Goal: Book appointment/travel/reservation

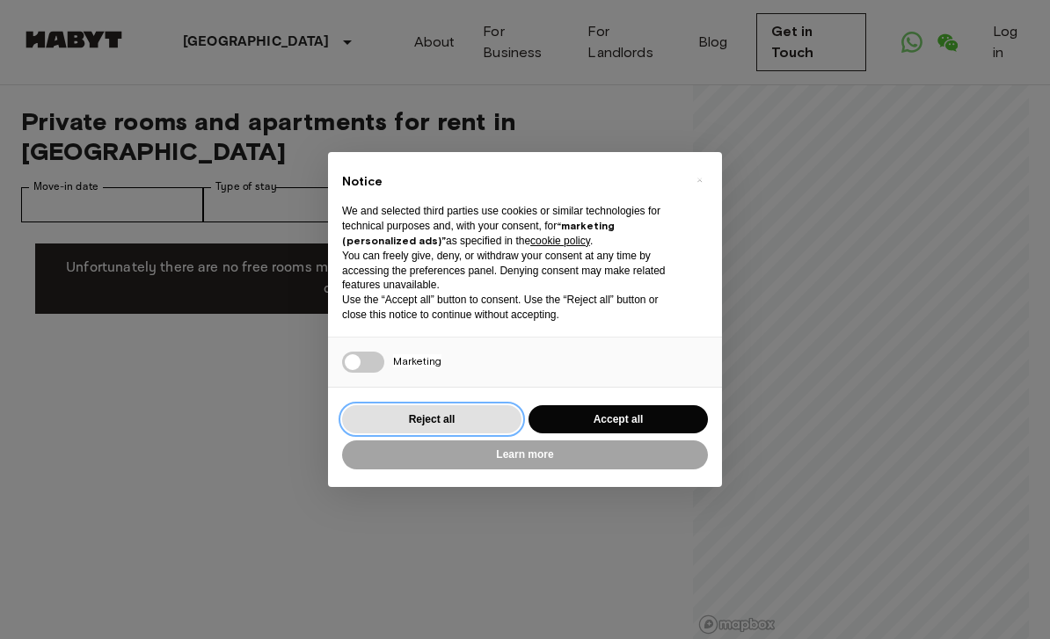
click at [463, 409] on button "Reject all" at bounding box center [431, 419] width 179 height 29
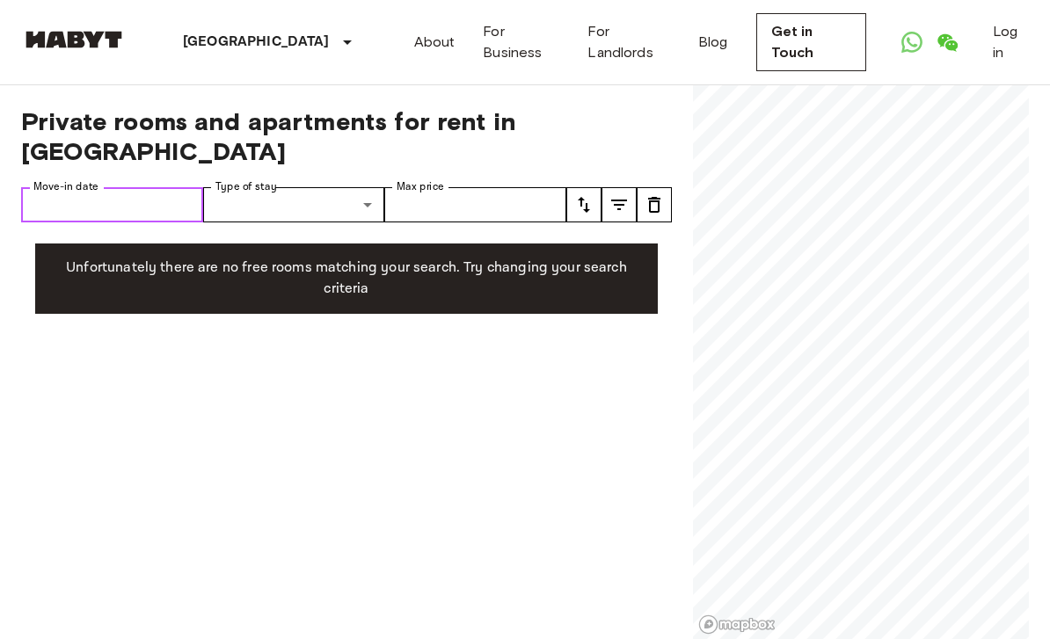
click at [156, 187] on input "Move-in date" at bounding box center [112, 204] width 182 height 35
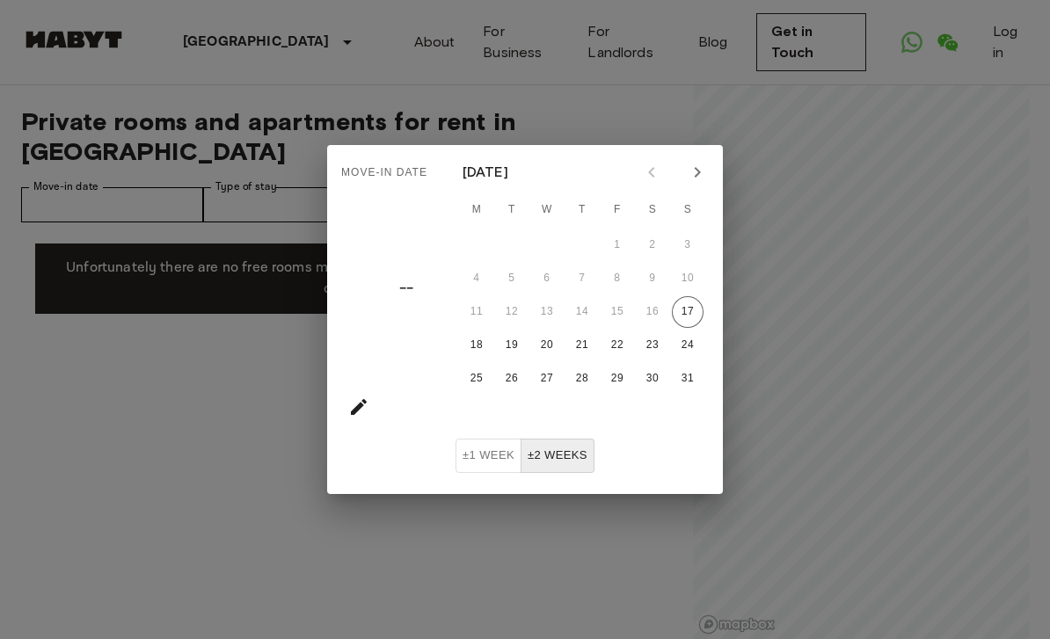
click at [692, 182] on icon "Next month" at bounding box center [697, 172] width 21 height 21
click at [698, 175] on icon "Next month" at bounding box center [697, 172] width 6 height 11
click at [697, 174] on icon "Next month" at bounding box center [697, 172] width 6 height 11
click at [703, 173] on icon "Next month" at bounding box center [697, 172] width 21 height 21
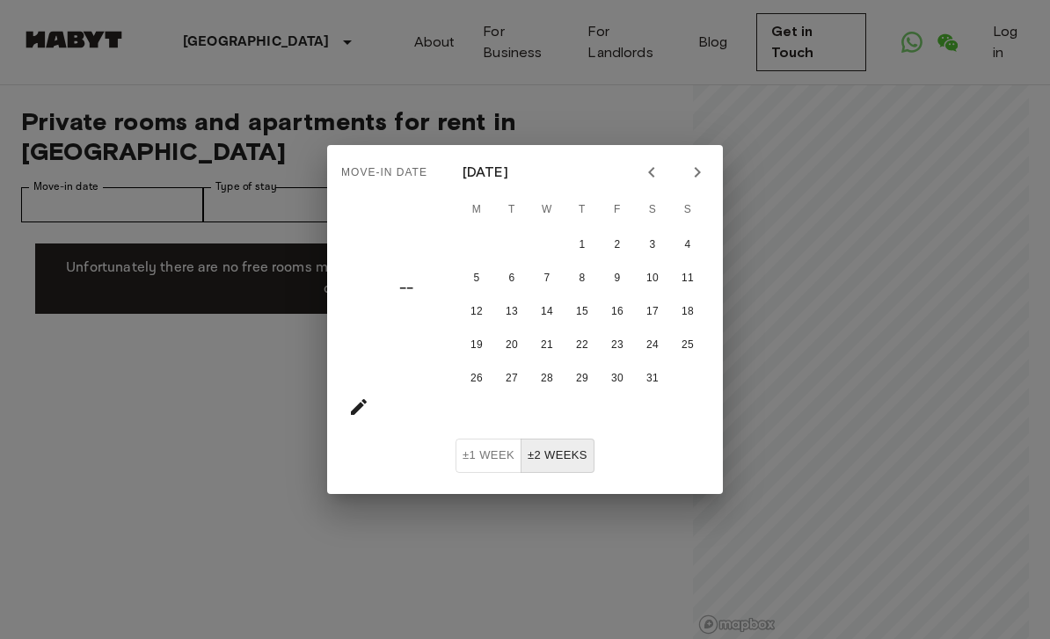
click at [703, 173] on icon "Next month" at bounding box center [697, 172] width 21 height 21
click at [697, 175] on icon "Next month" at bounding box center [697, 172] width 6 height 11
click at [696, 175] on icon "Next month" at bounding box center [697, 172] width 6 height 11
click at [699, 167] on icon "Next month" at bounding box center [697, 172] width 21 height 21
click at [695, 168] on icon "Next month" at bounding box center [697, 172] width 21 height 21
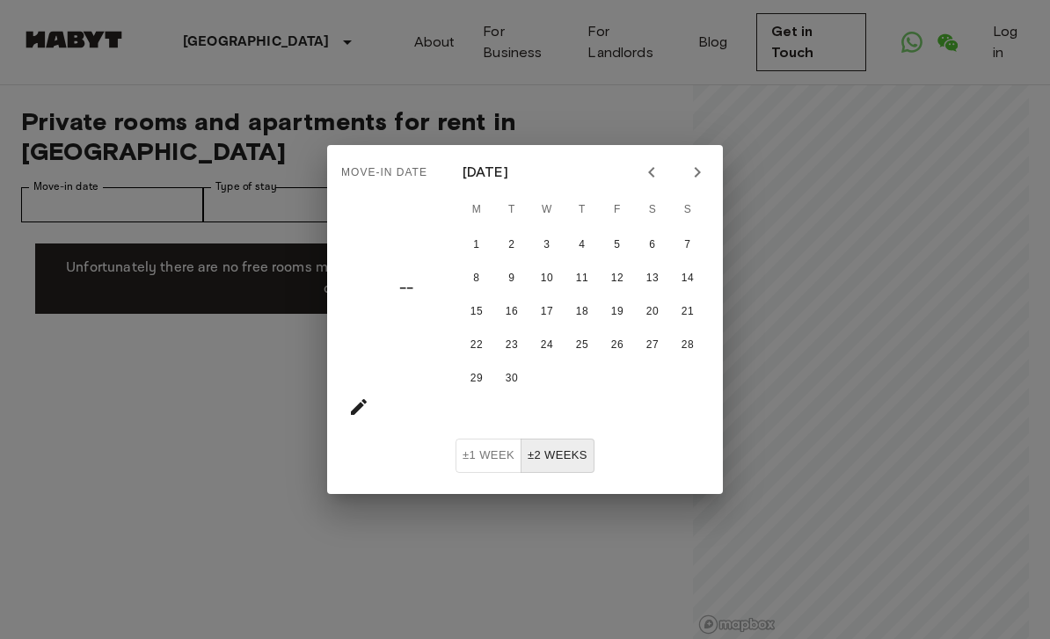
click at [692, 176] on icon "Next month" at bounding box center [697, 172] width 21 height 21
click at [702, 169] on icon "Next month" at bounding box center [697, 172] width 21 height 21
click at [649, 245] on button "1" at bounding box center [653, 245] width 32 height 32
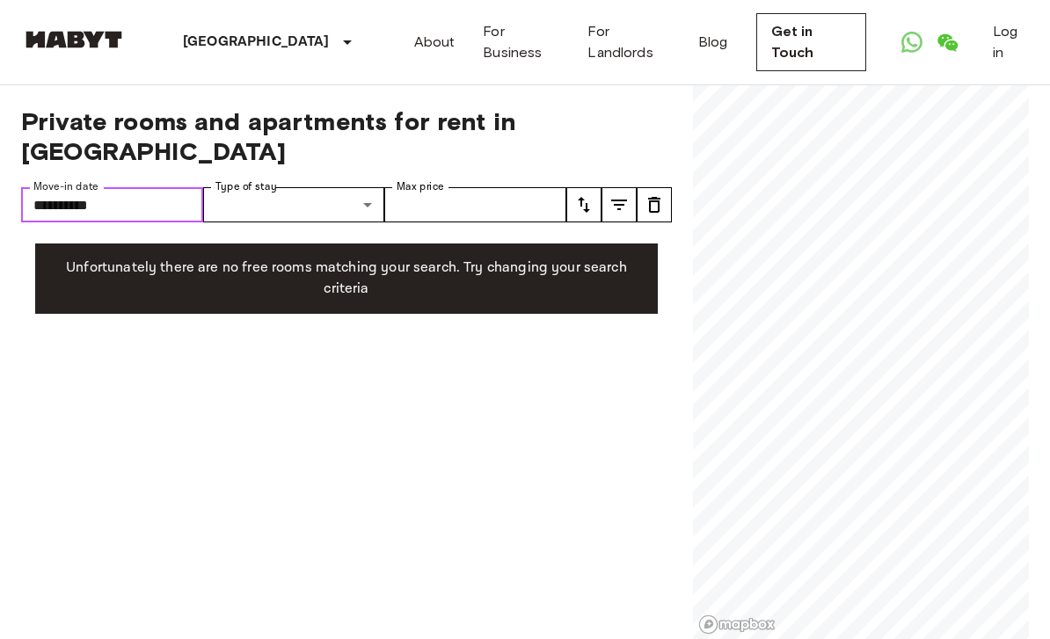
type input "**********"
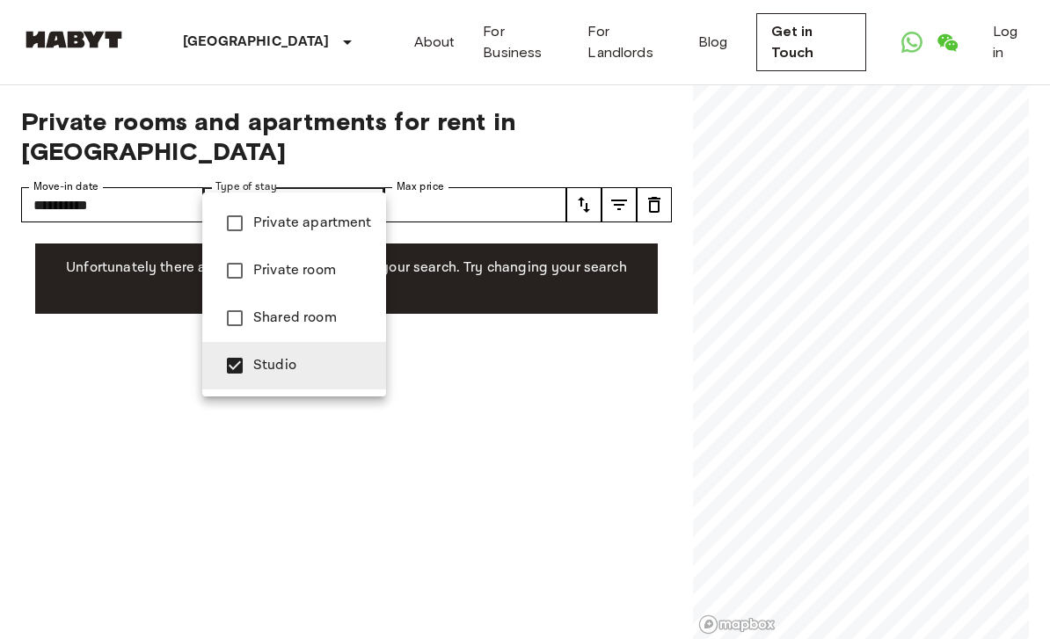
type input "******"
click at [492, 336] on div at bounding box center [525, 319] width 1050 height 639
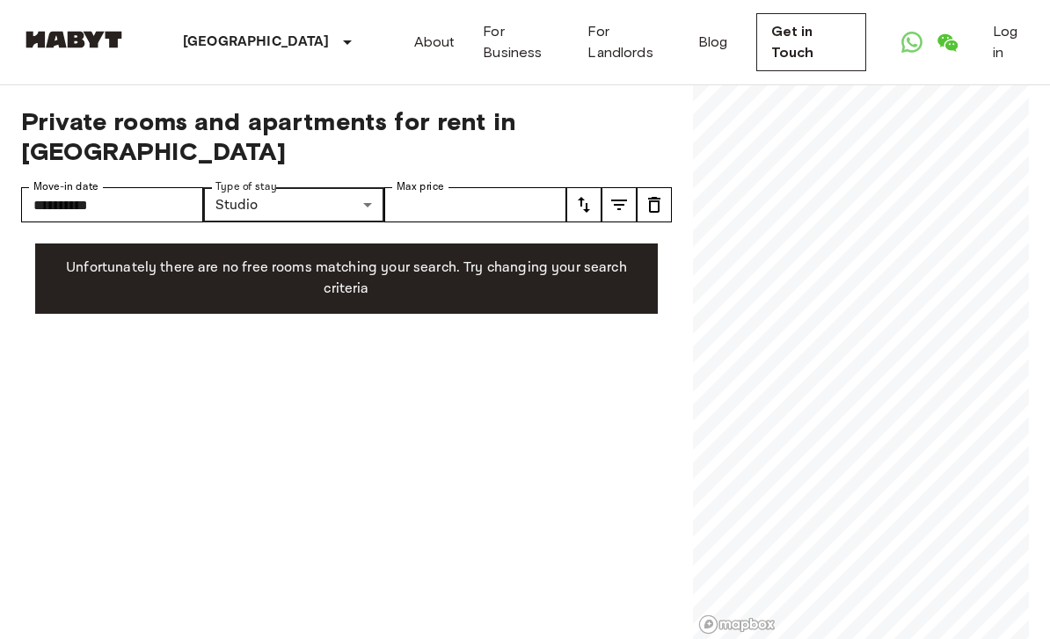
click at [502, 258] on p "Unfortunately there are no free rooms matching your search. Try changing your s…" at bounding box center [346, 279] width 594 height 42
click at [528, 187] on input "Max price" at bounding box center [475, 204] width 182 height 35
click at [659, 144] on div "**********" at bounding box center [346, 362] width 651 height 555
click at [582, 194] on icon "tune" at bounding box center [583, 204] width 21 height 21
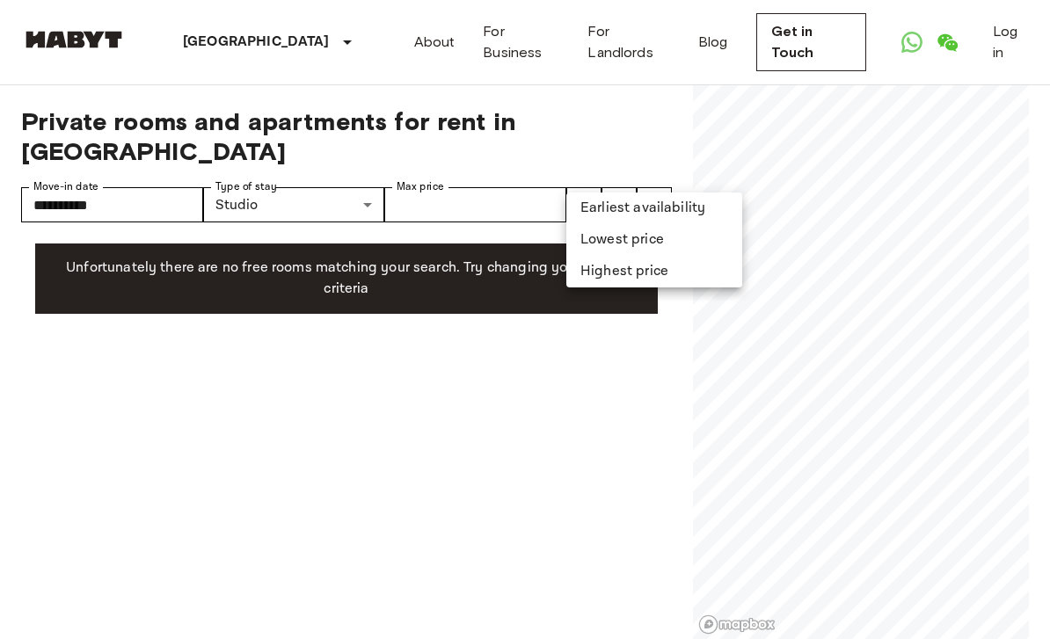
click at [622, 237] on li "Lowest price" at bounding box center [654, 240] width 176 height 32
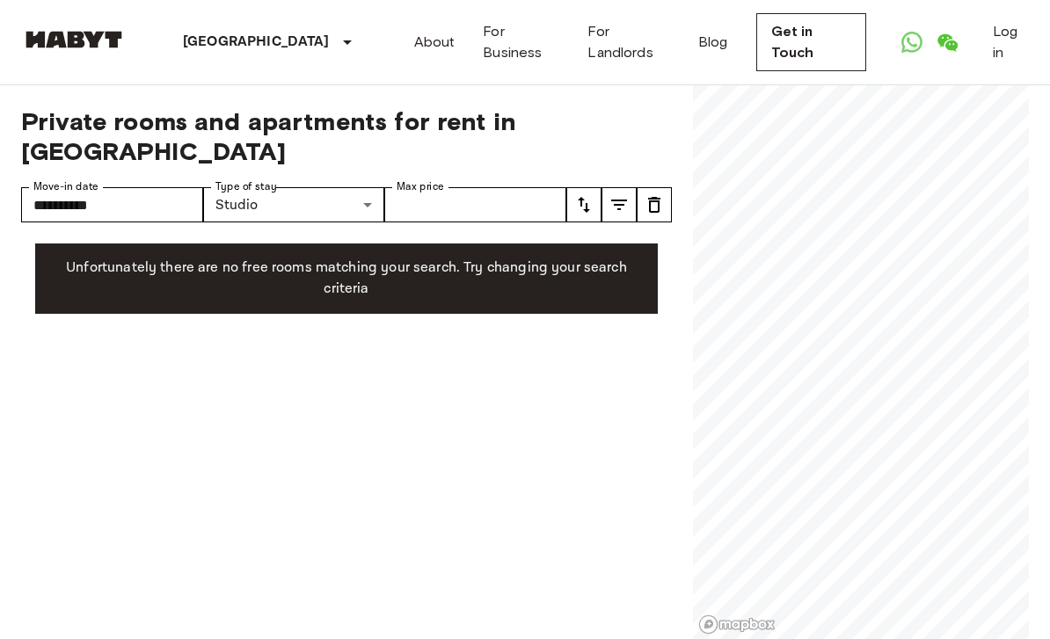
click at [622, 200] on icon "tune" at bounding box center [619, 205] width 16 height 11
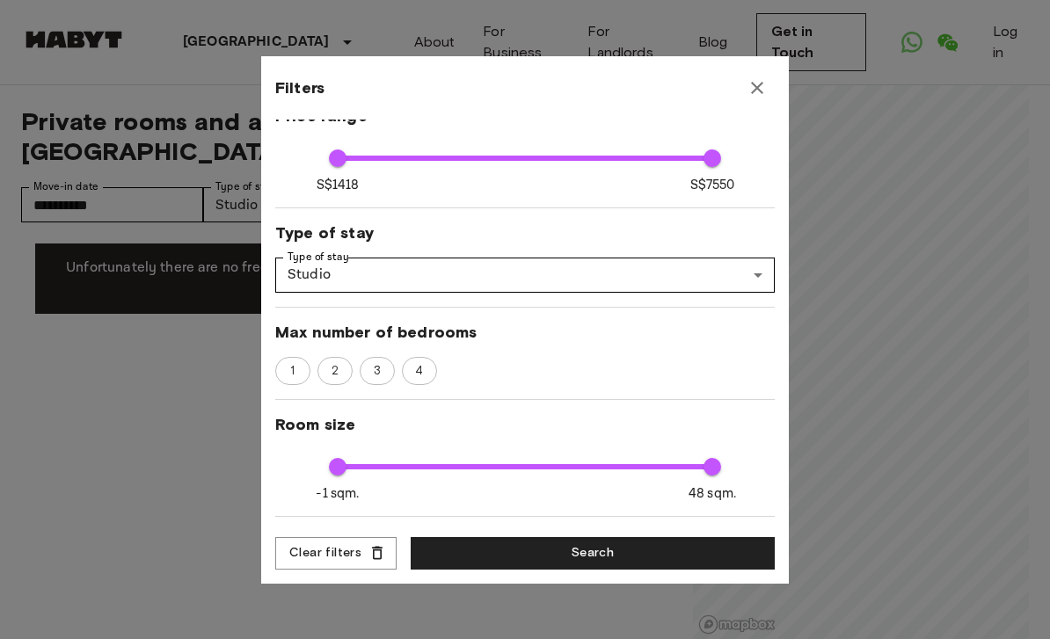
scroll to position [124, 0]
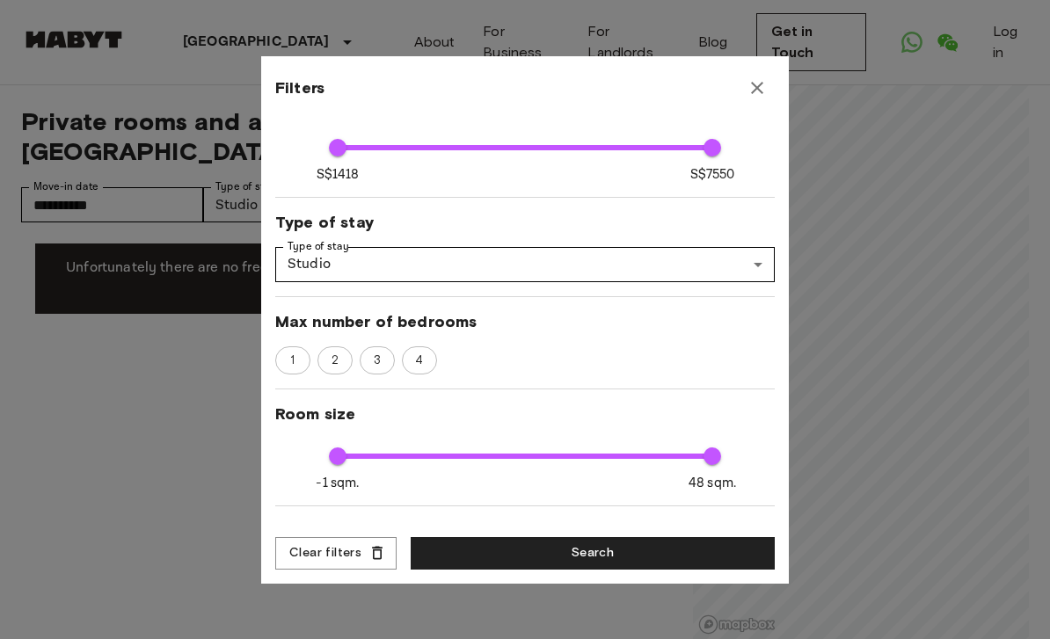
click at [299, 359] on span "1" at bounding box center [292, 361] width 24 height 18
type input "****"
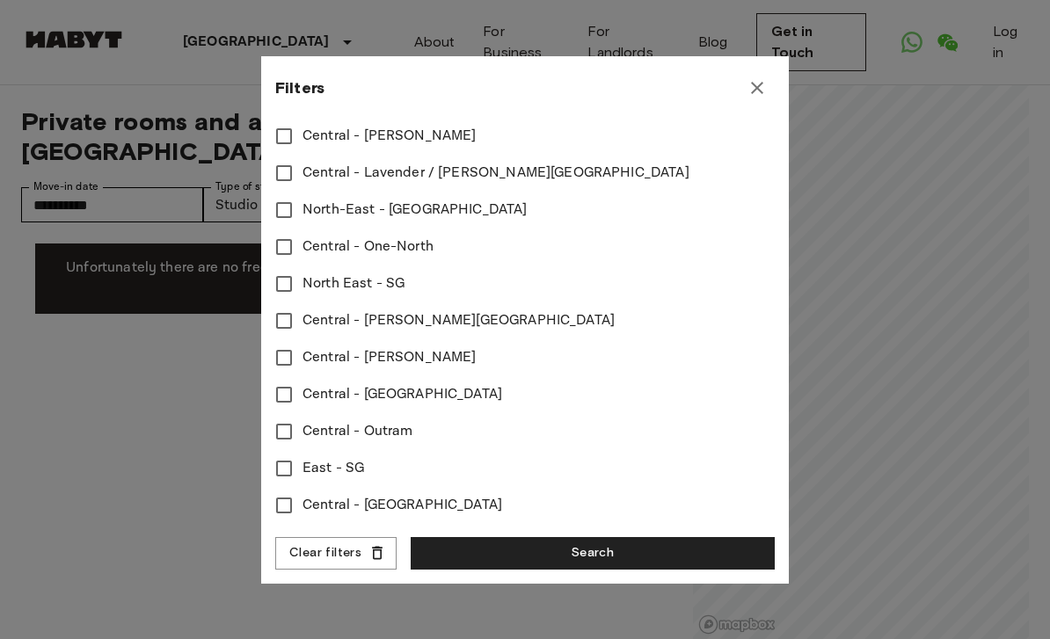
scroll to position [783, 0]
click at [615, 549] on button "Search" at bounding box center [593, 553] width 364 height 33
